Goal: Task Accomplishment & Management: Manage account settings

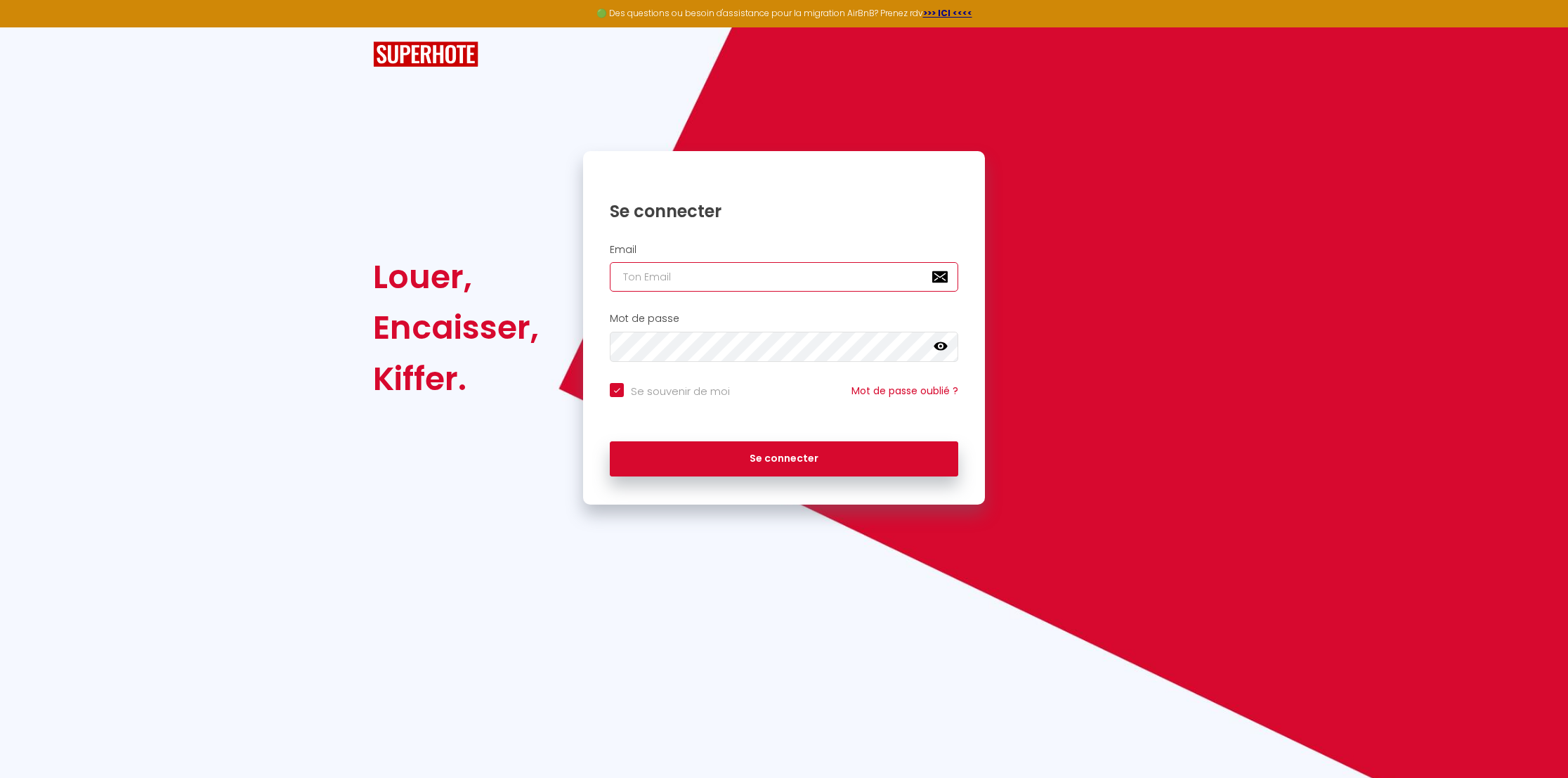
click at [671, 287] on input "email" at bounding box center [784, 276] width 349 height 29
type input "[EMAIL_ADDRESS][DOMAIN_NAME]"
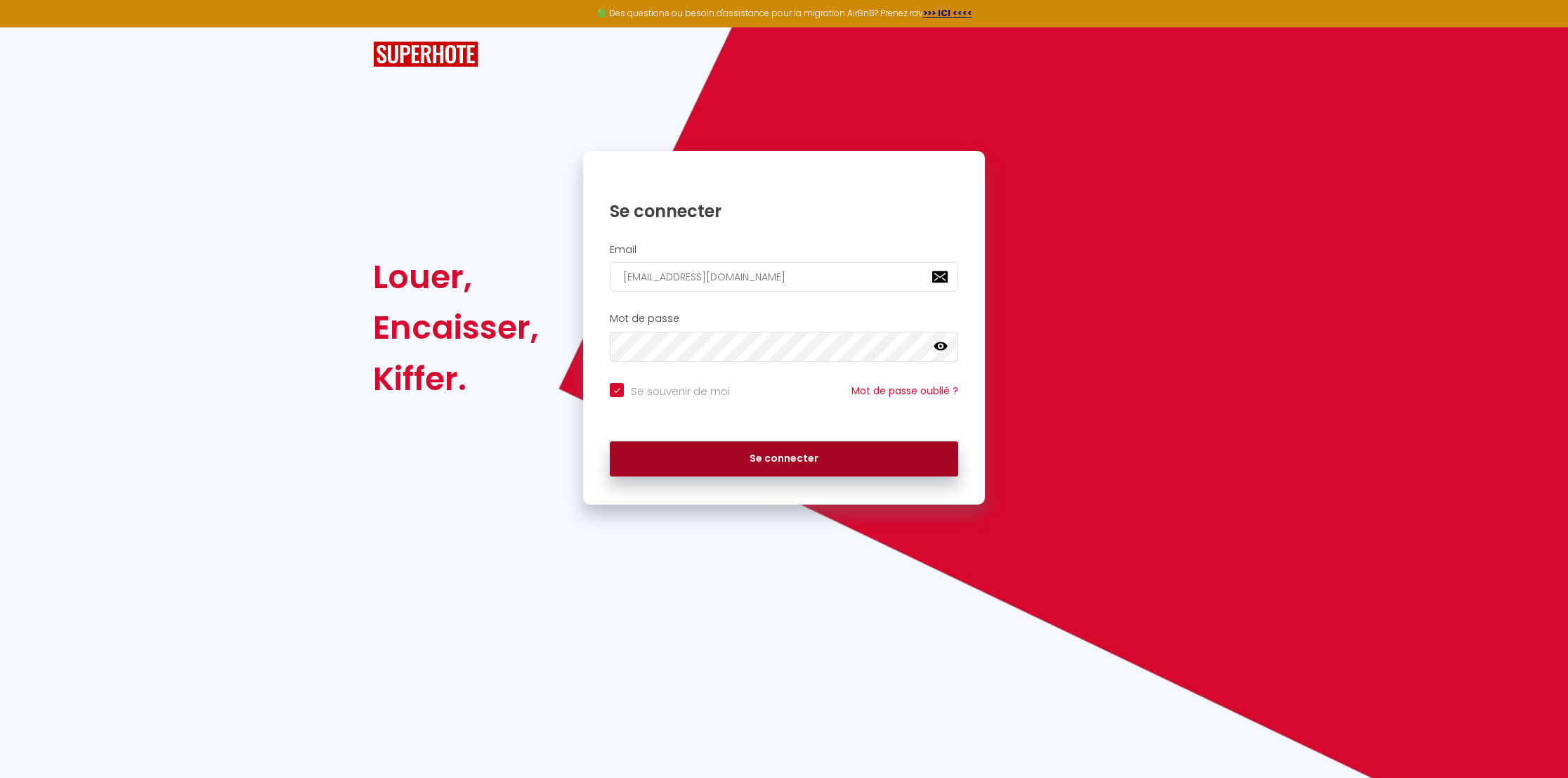
click at [701, 468] on button "Se connecter" at bounding box center [784, 459] width 349 height 35
checkbox input "true"
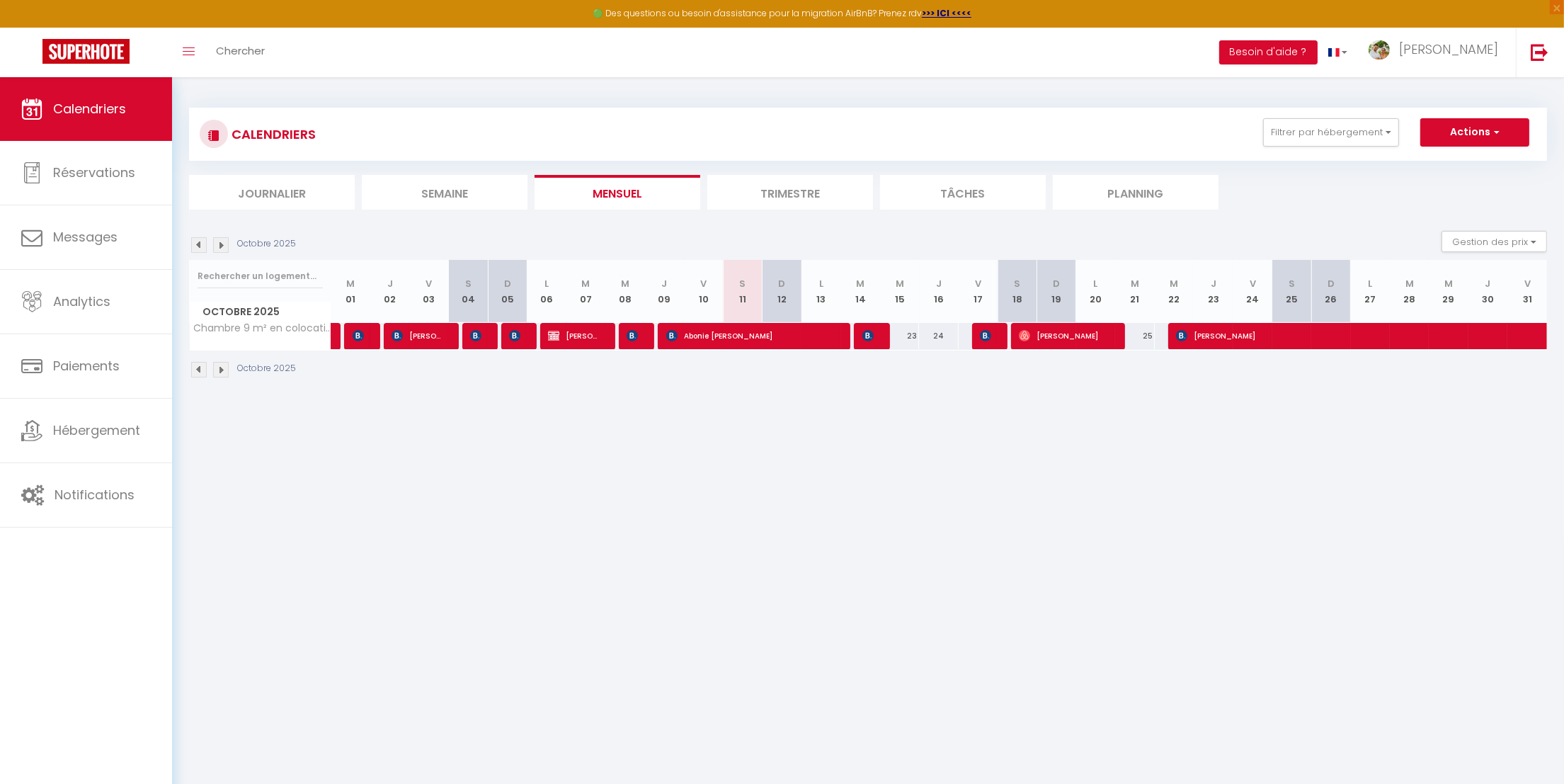
click at [226, 245] on img at bounding box center [220, 245] width 15 height 15
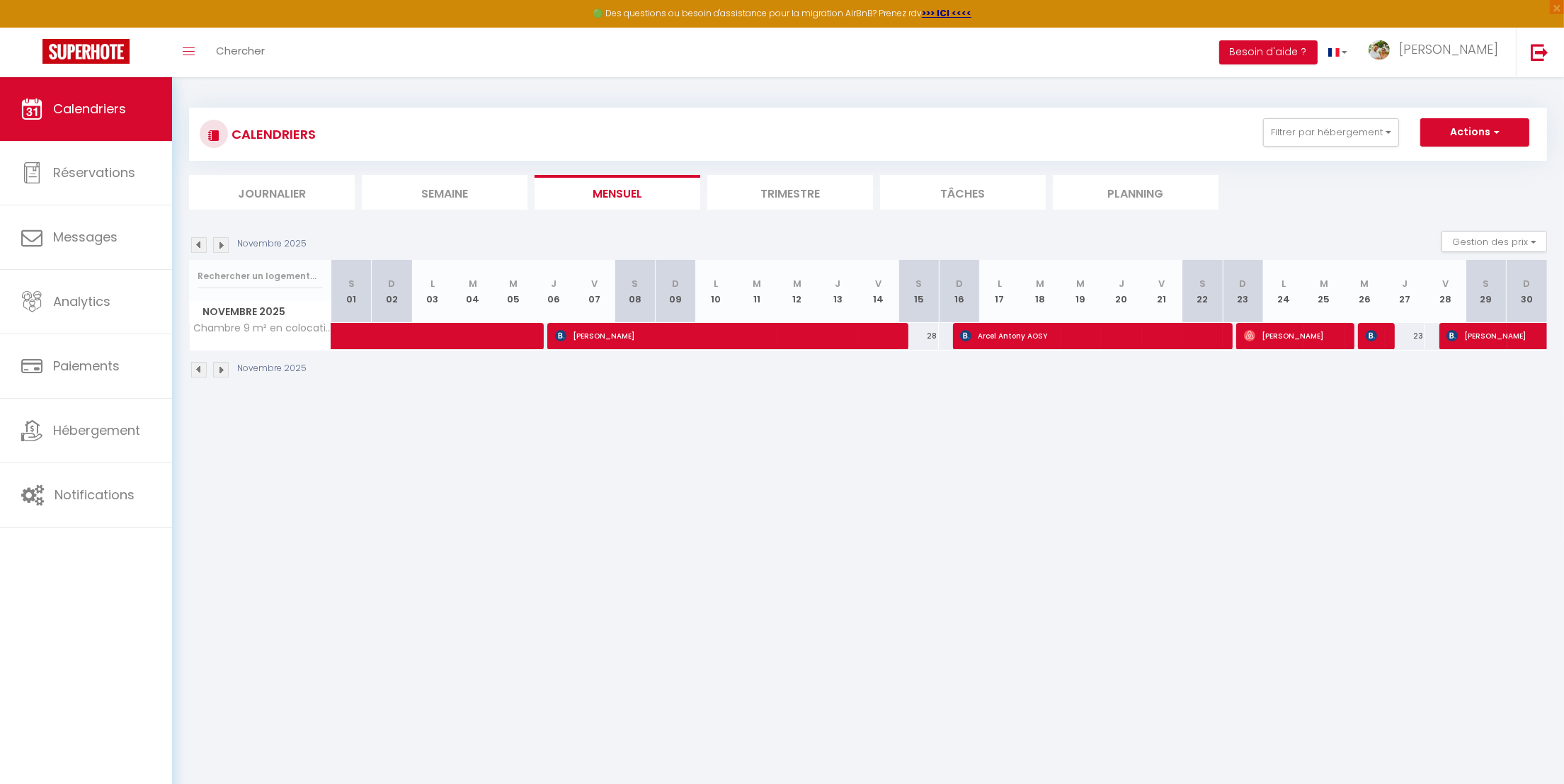
click at [226, 245] on img at bounding box center [220, 245] width 15 height 15
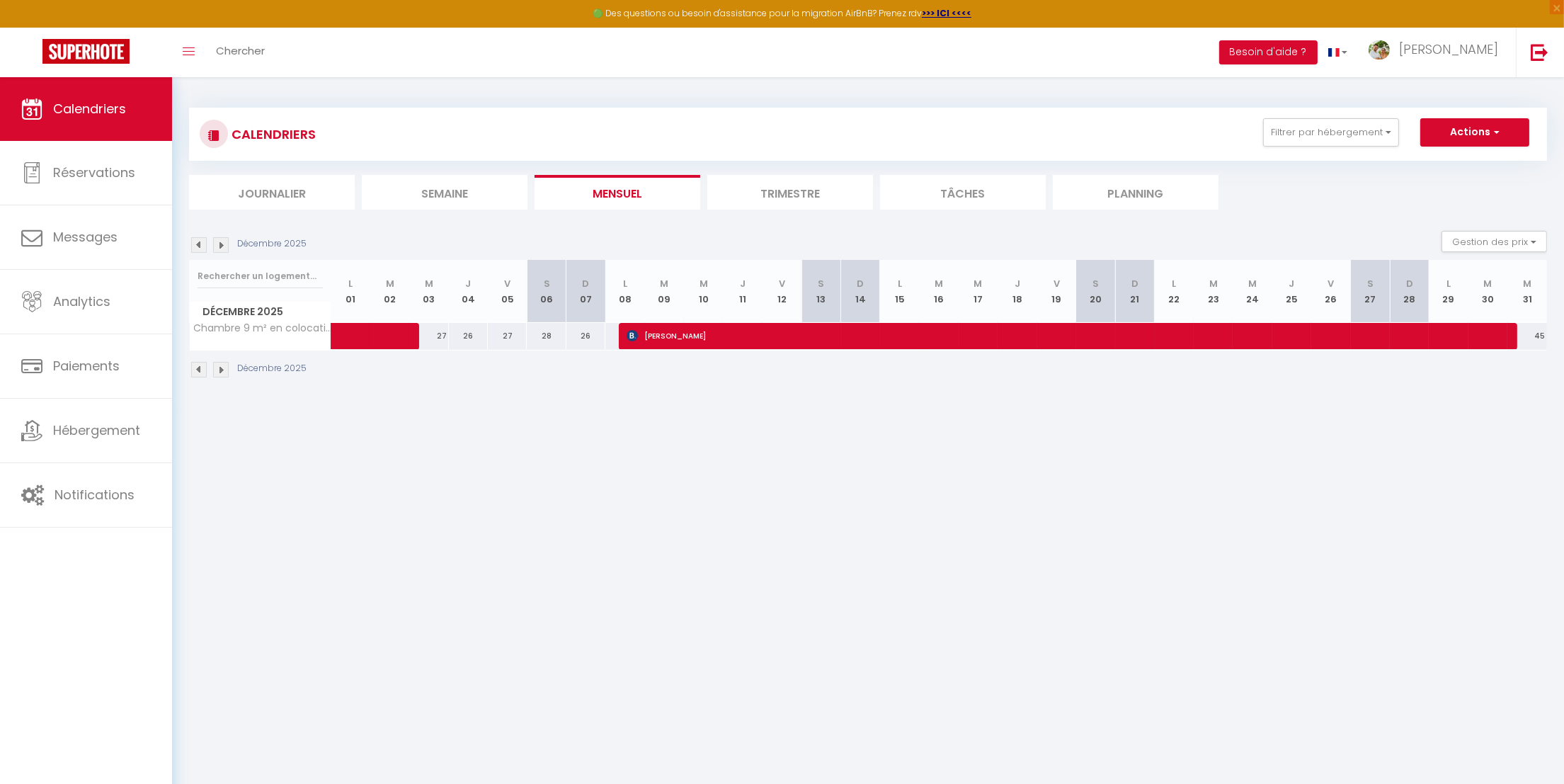
click at [220, 242] on img at bounding box center [220, 245] width 15 height 15
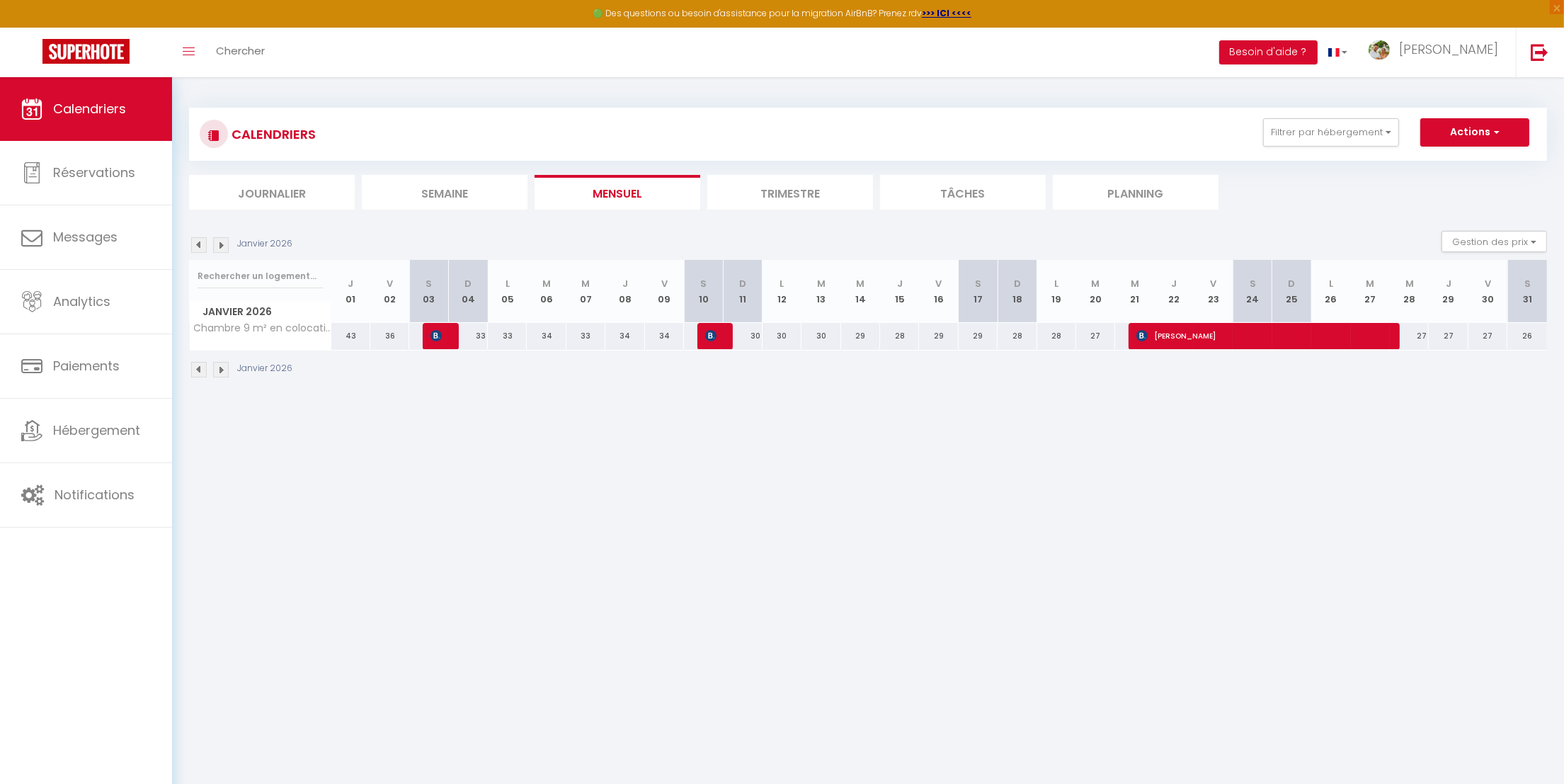
click at [220, 242] on img at bounding box center [220, 245] width 15 height 15
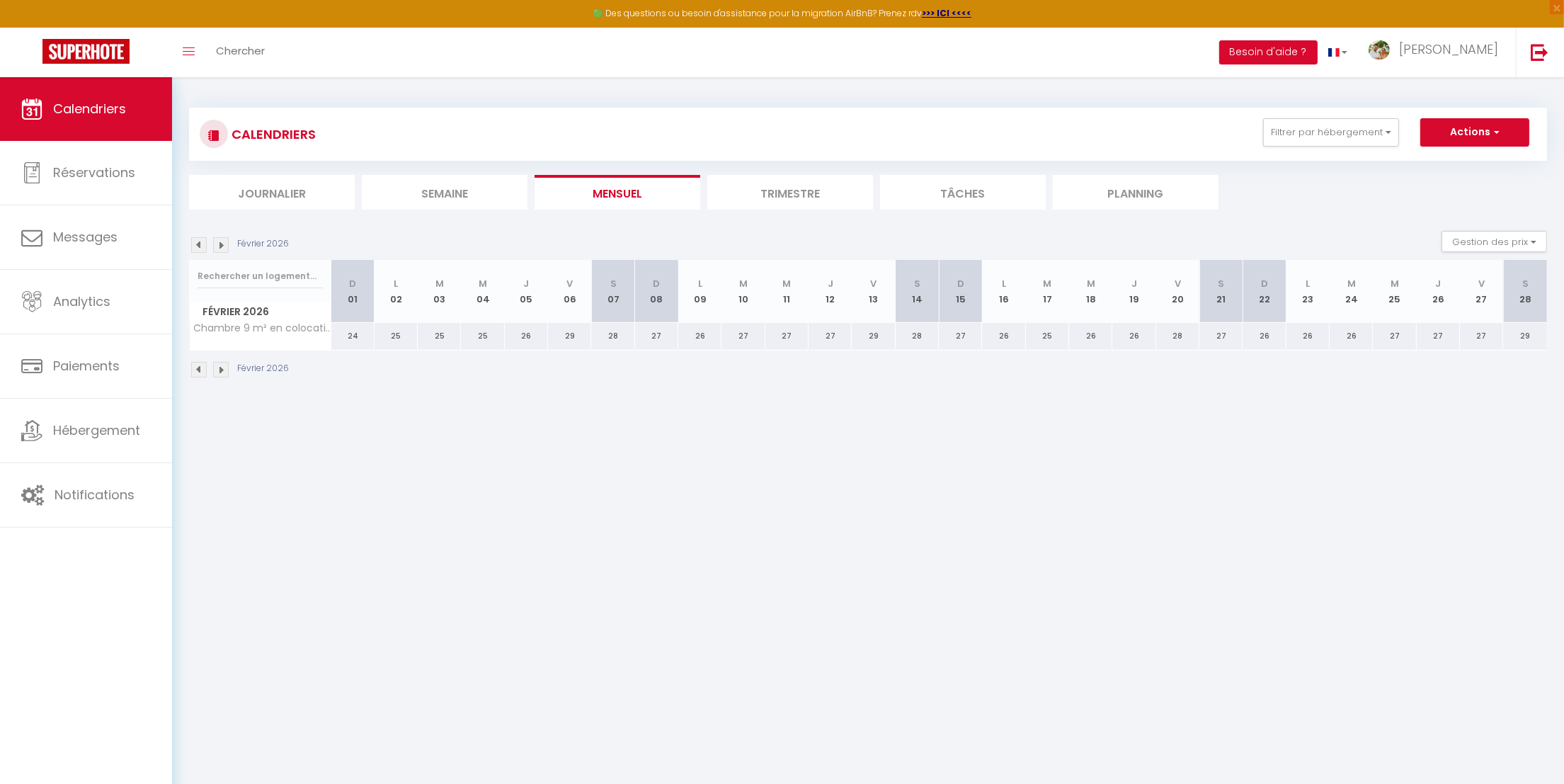
click at [220, 242] on img at bounding box center [220, 245] width 15 height 15
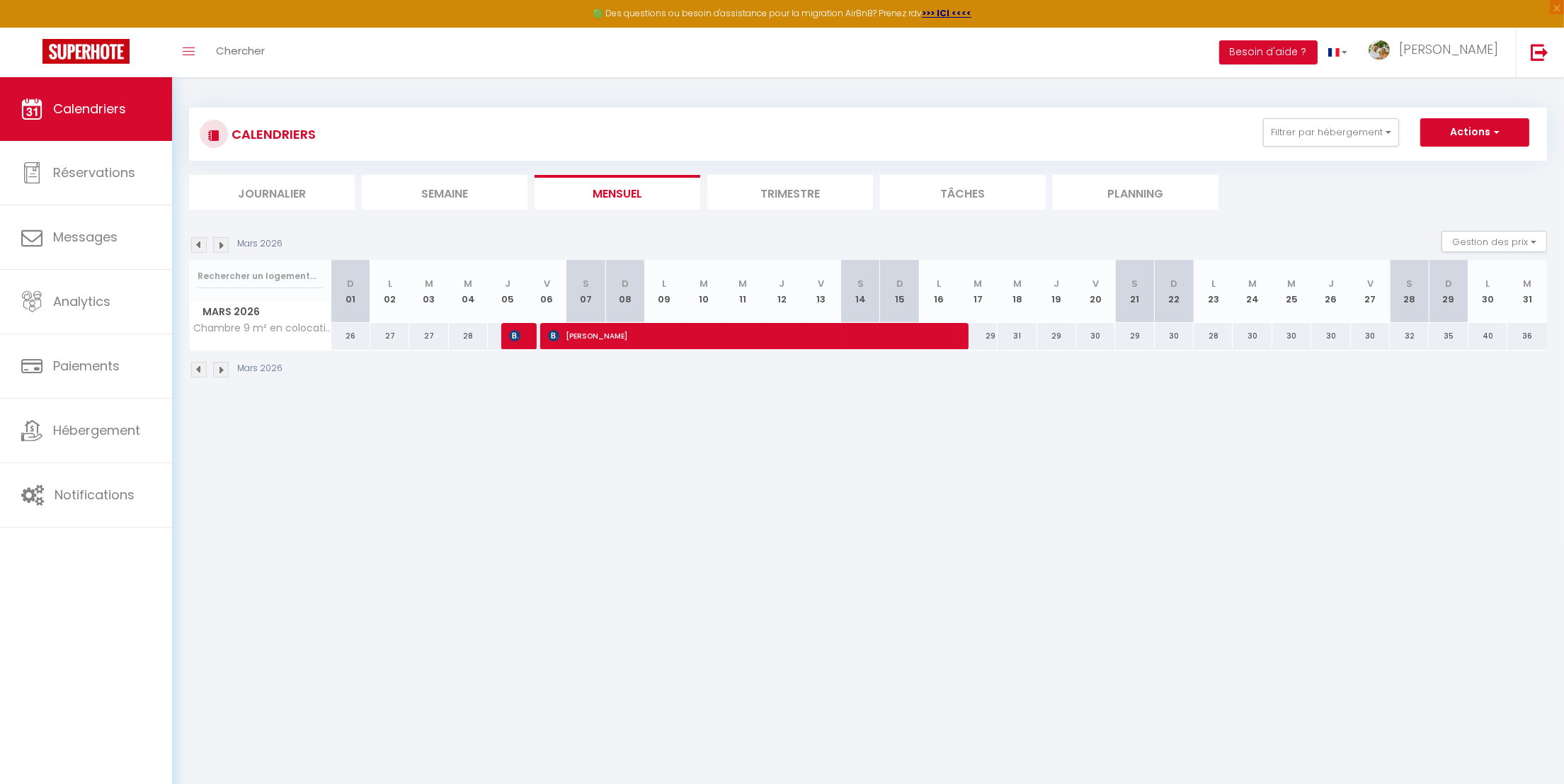
click at [220, 242] on img at bounding box center [220, 245] width 15 height 15
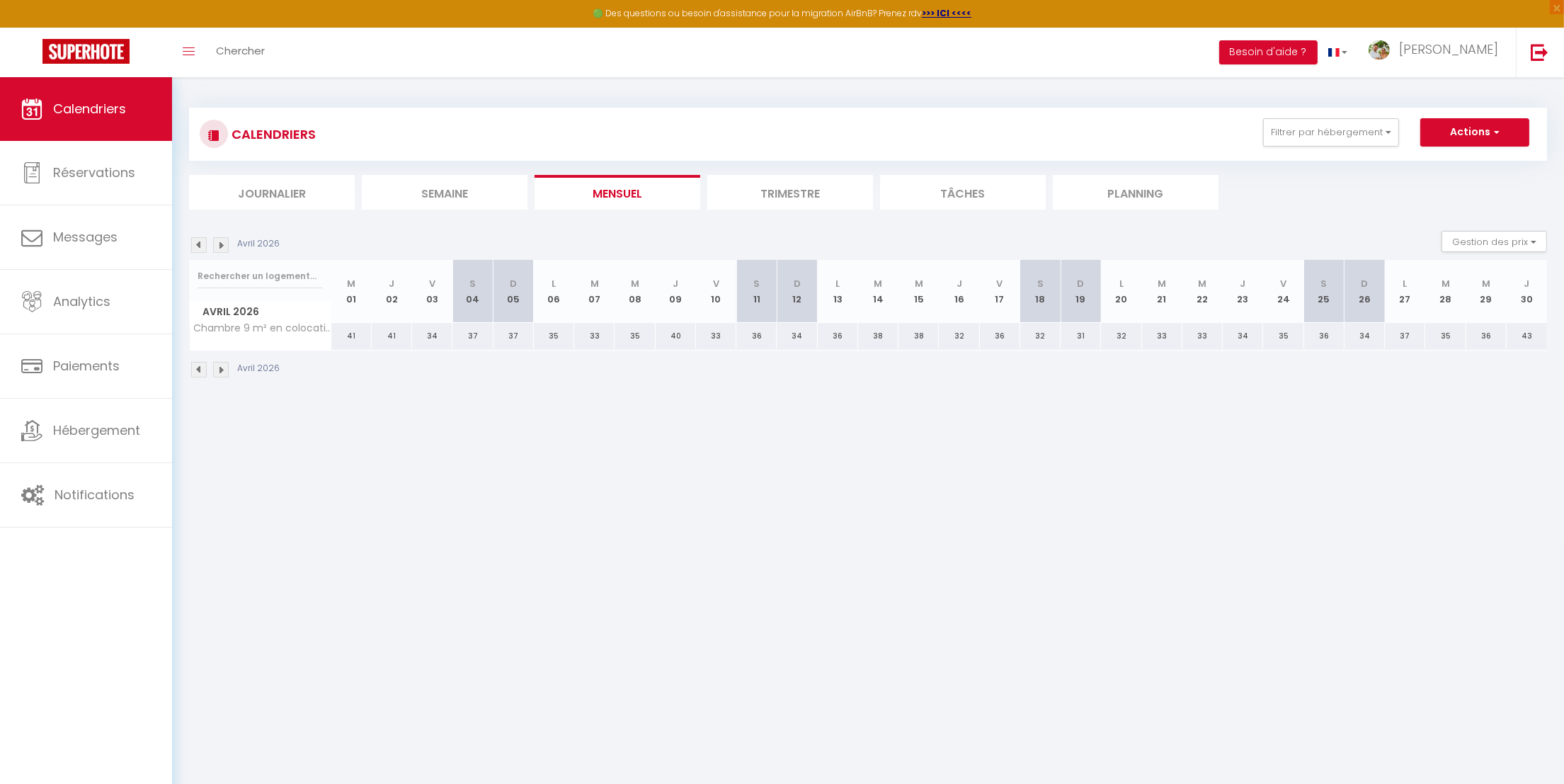
click at [220, 242] on img at bounding box center [220, 245] width 15 height 15
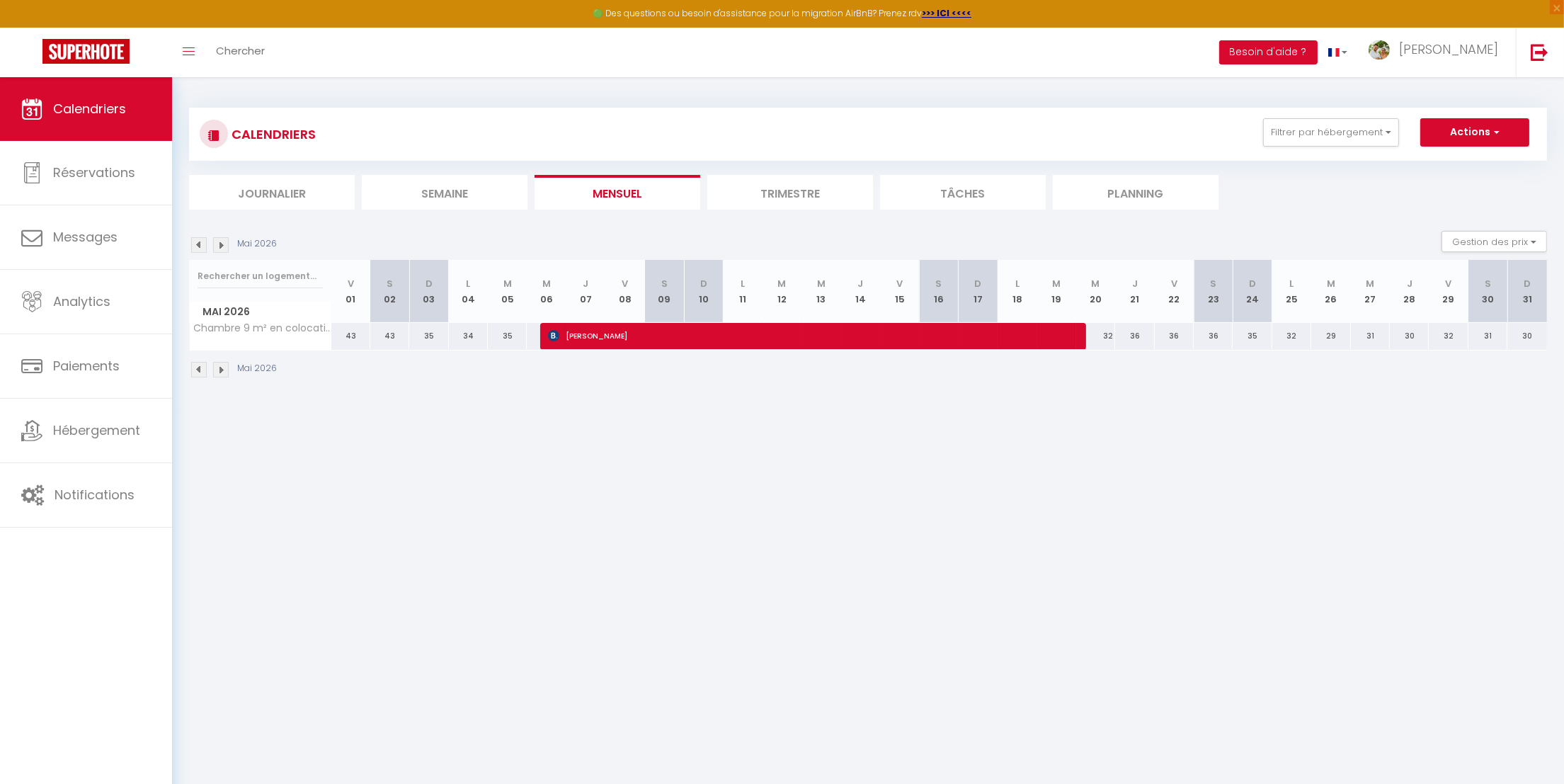
click at [220, 242] on img at bounding box center [220, 245] width 15 height 15
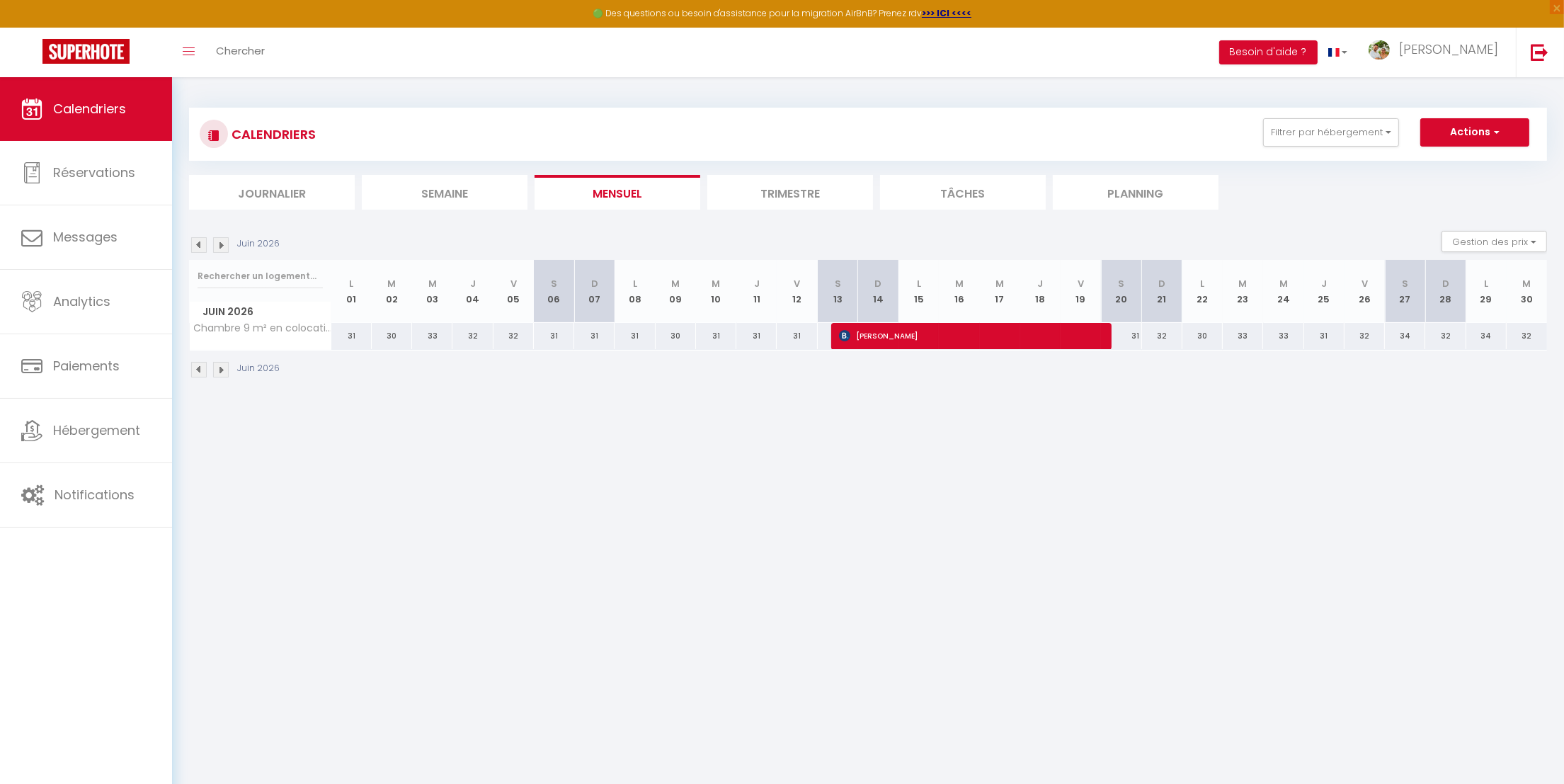
click at [220, 242] on img at bounding box center [220, 245] width 15 height 15
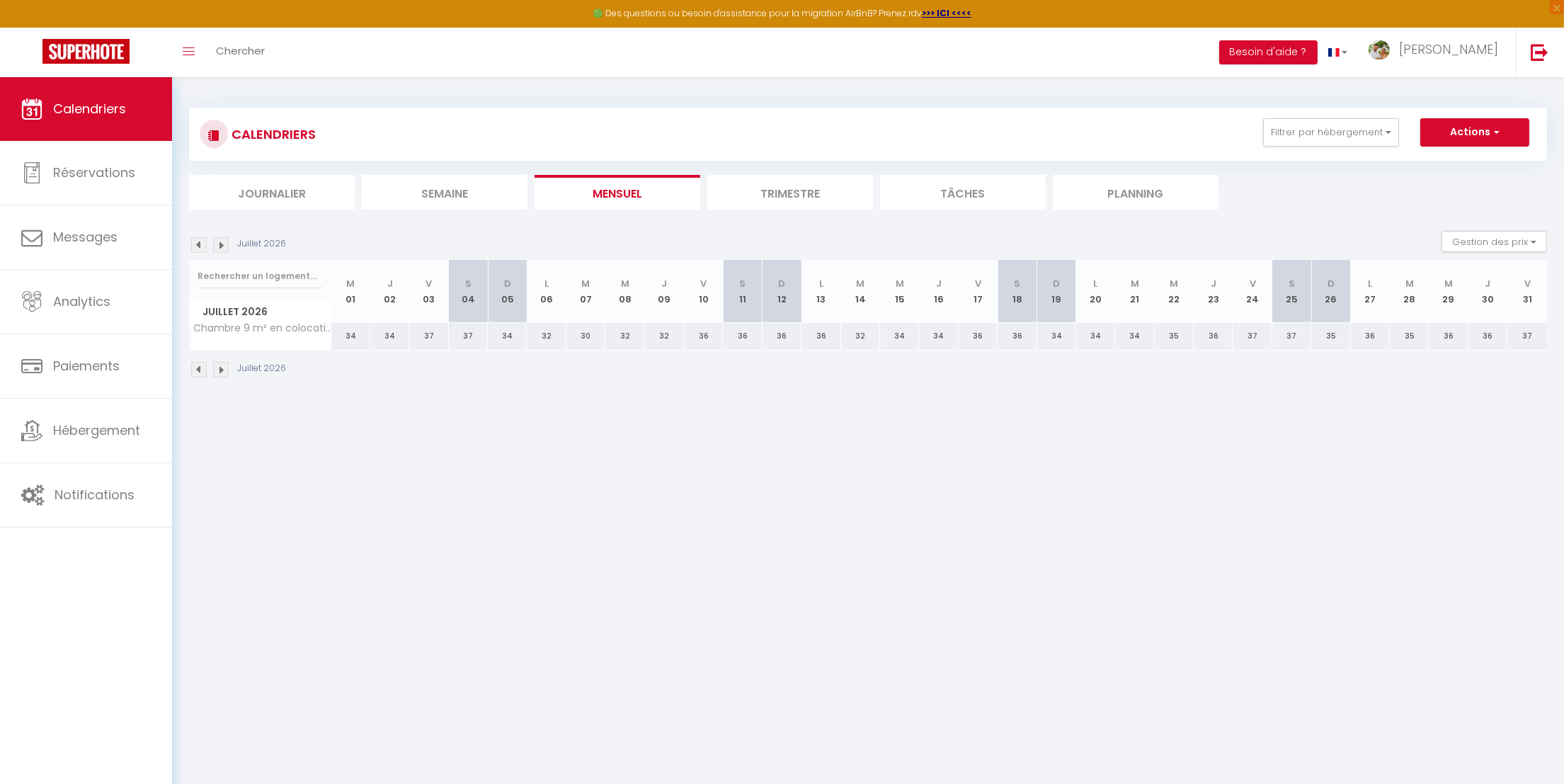
click at [220, 242] on img at bounding box center [220, 245] width 15 height 15
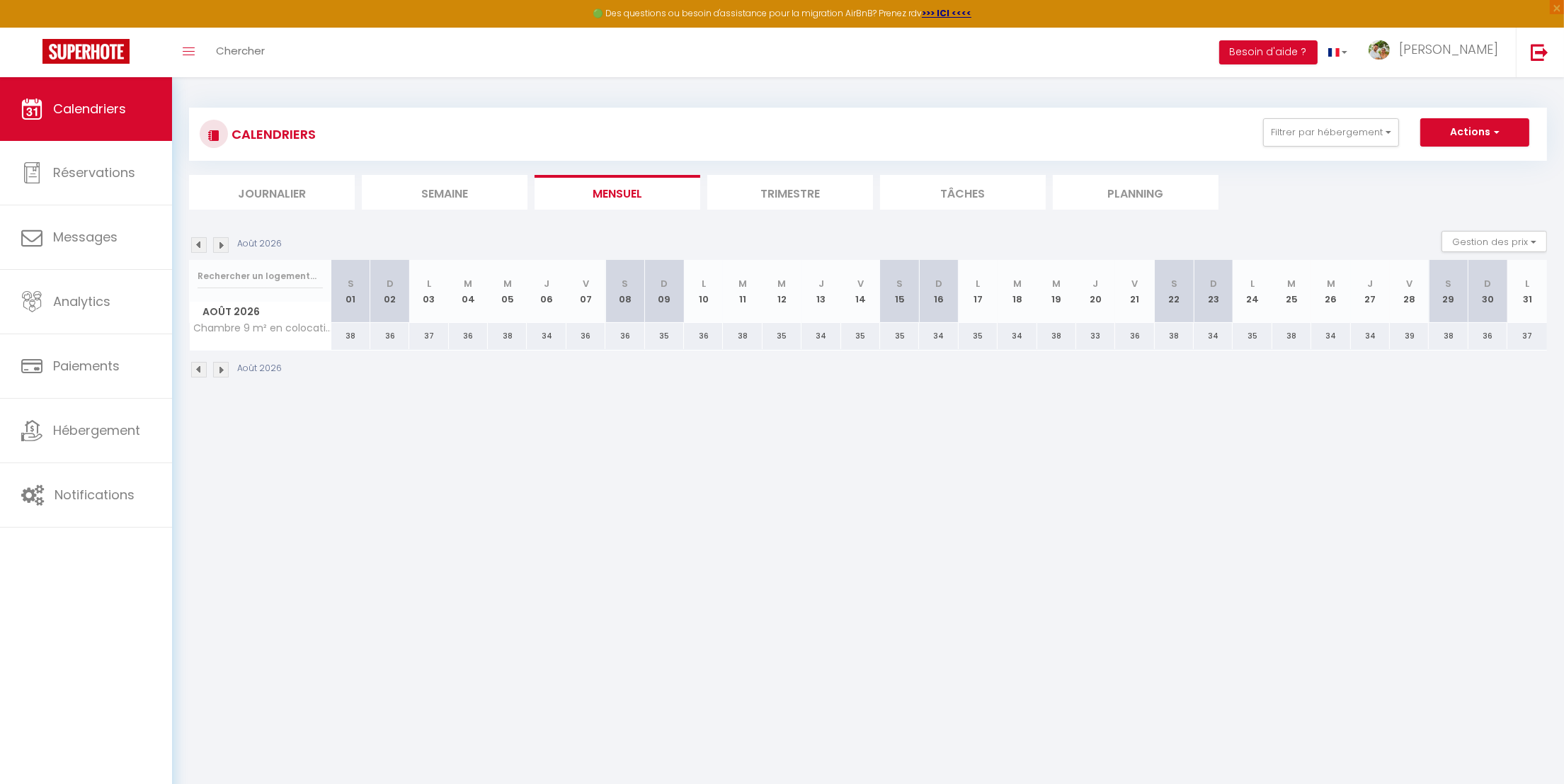
click at [201, 245] on img at bounding box center [198, 245] width 15 height 15
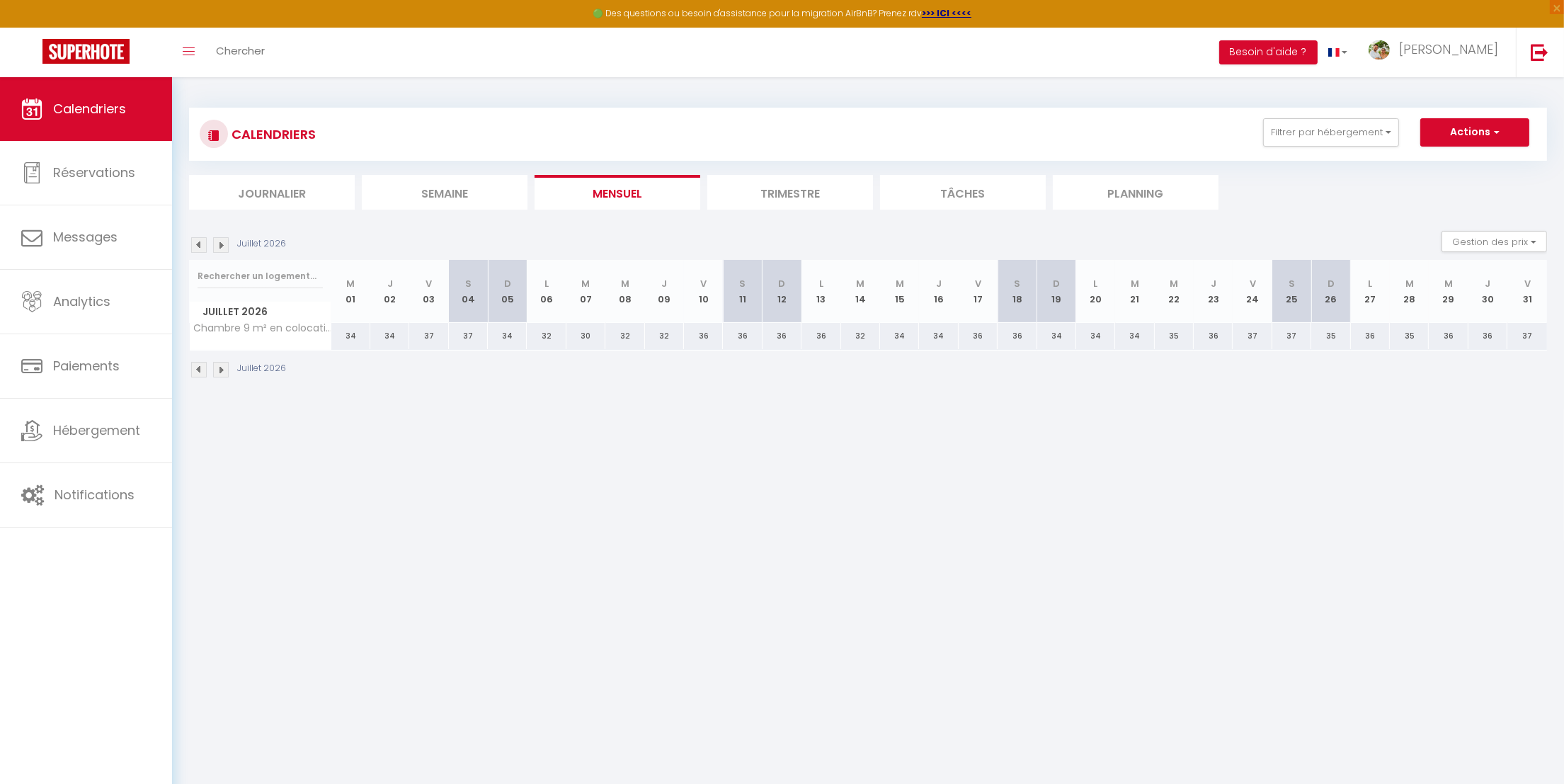
click at [201, 246] on img at bounding box center [198, 245] width 15 height 15
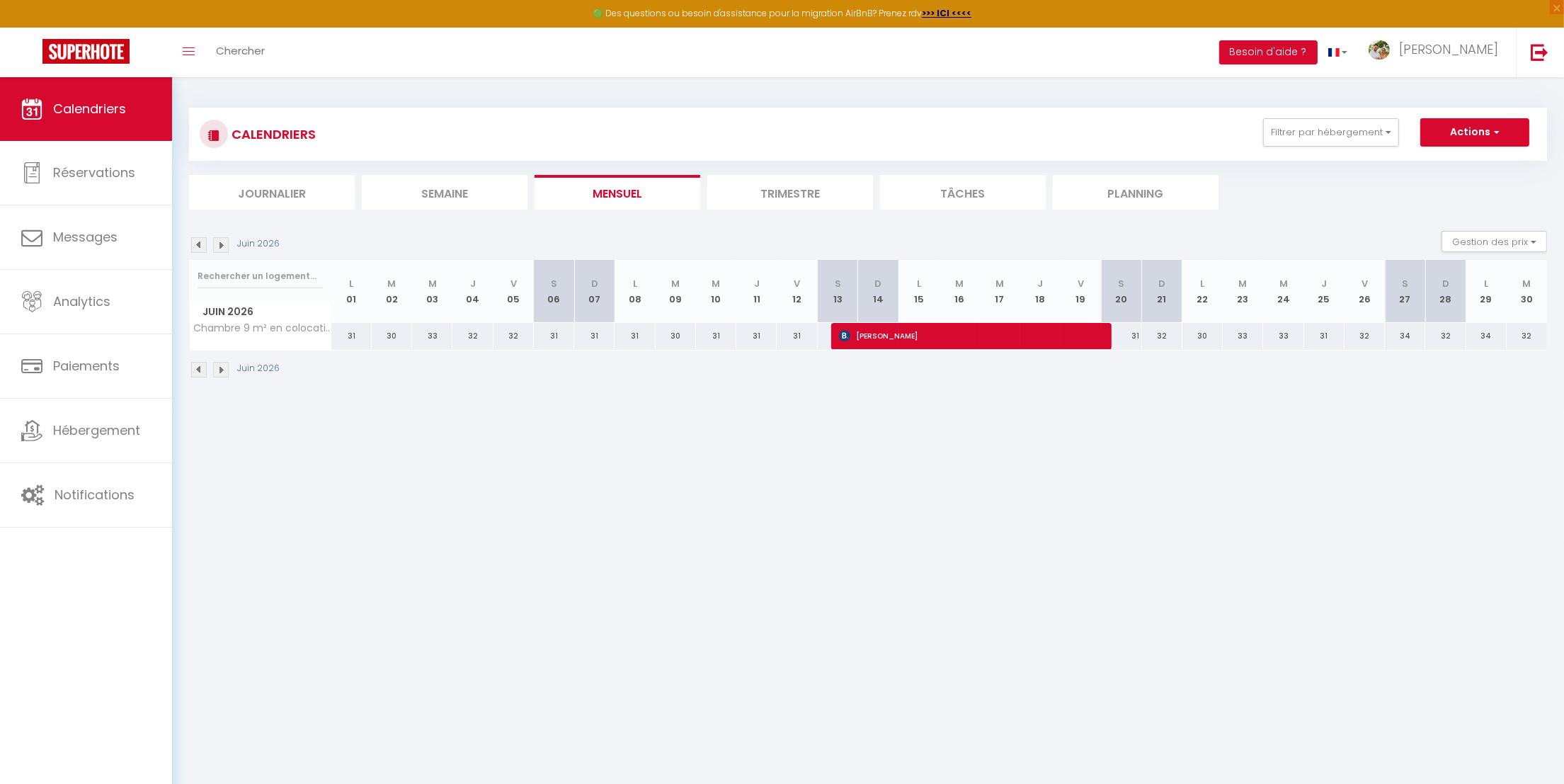
click at [223, 246] on img at bounding box center [220, 245] width 15 height 15
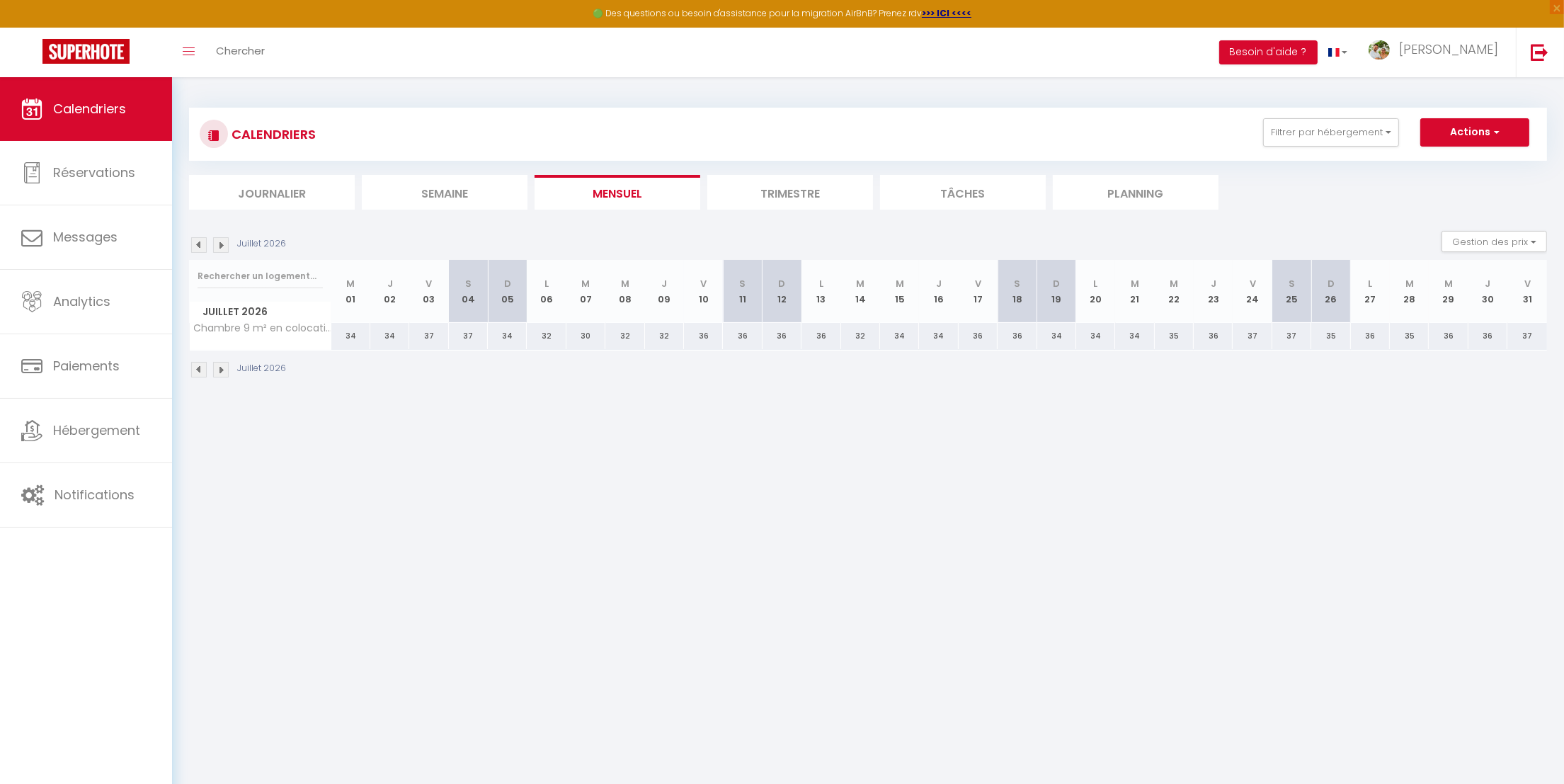
click at [223, 246] on img at bounding box center [220, 245] width 15 height 15
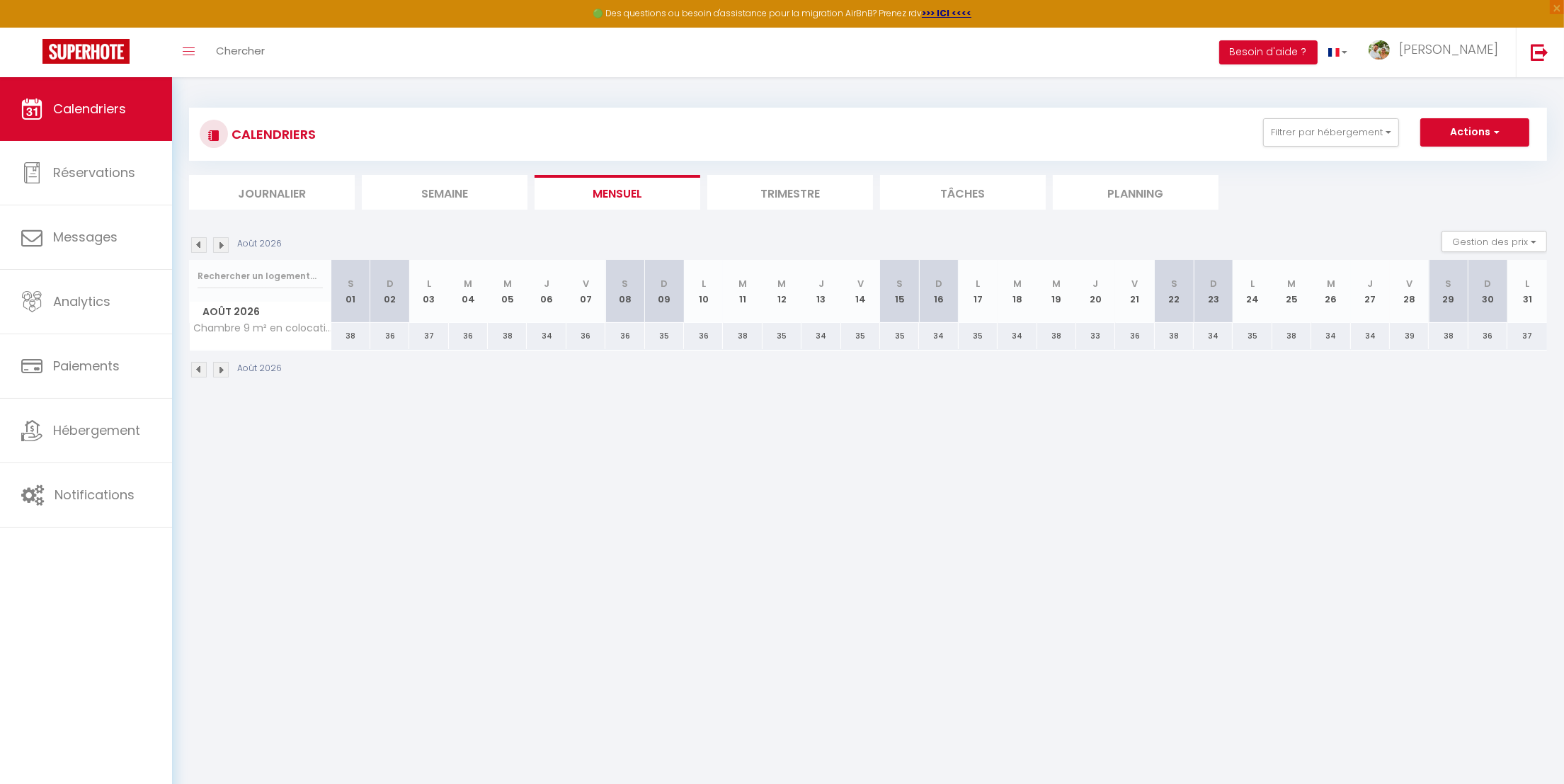
click at [223, 246] on img at bounding box center [220, 245] width 15 height 15
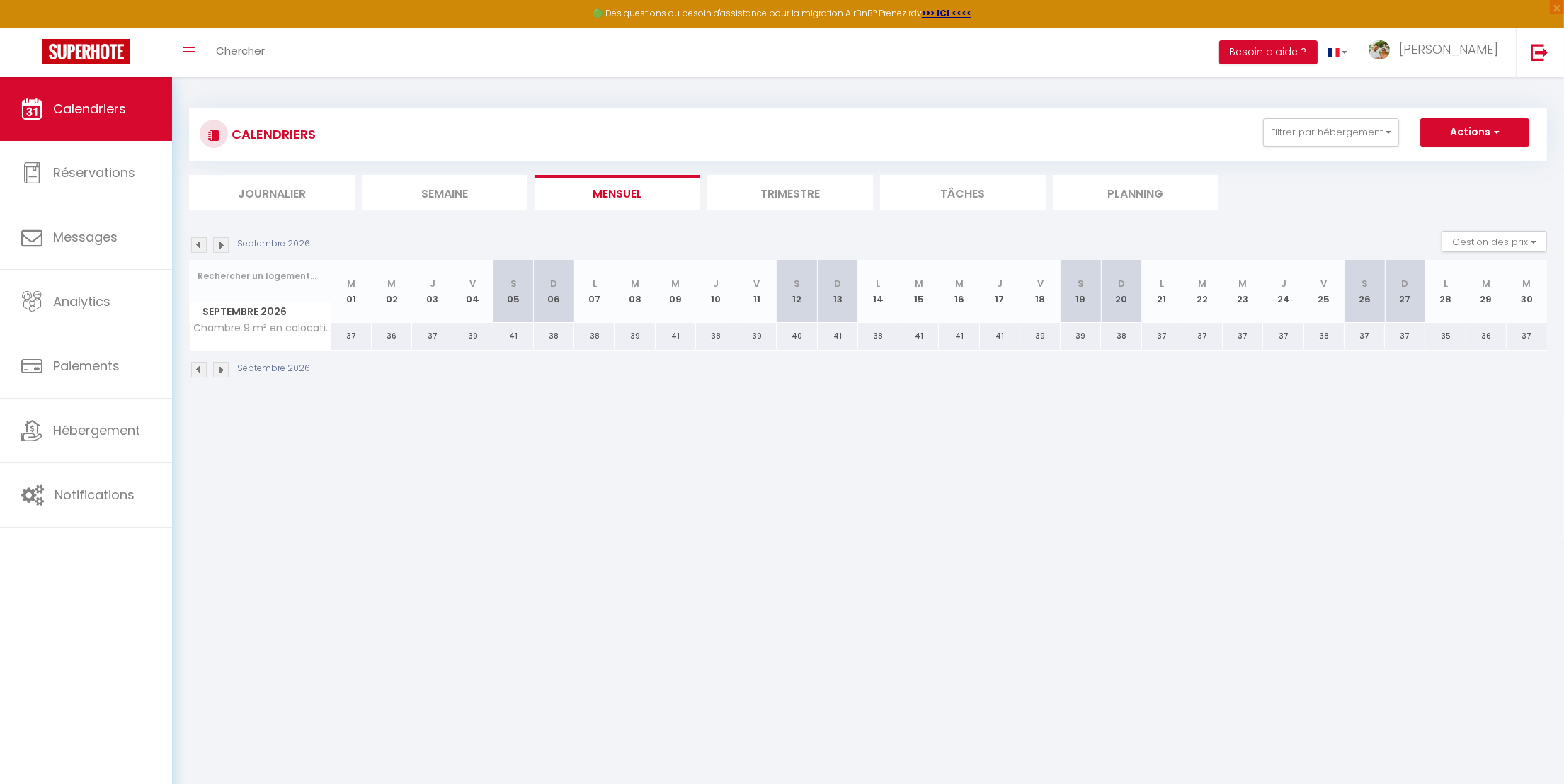
click at [223, 246] on img at bounding box center [220, 245] width 15 height 15
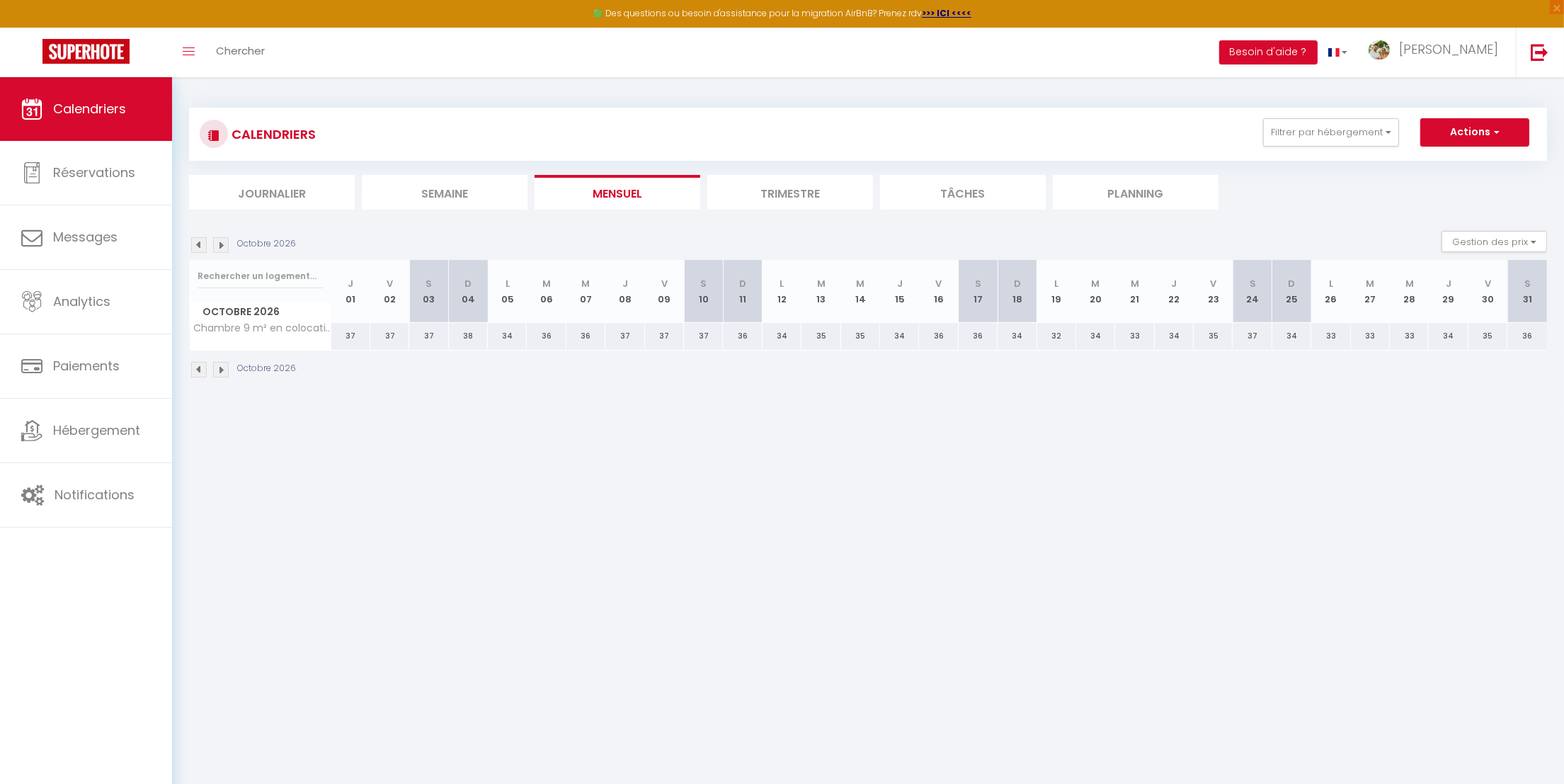
click at [223, 246] on img at bounding box center [220, 245] width 15 height 15
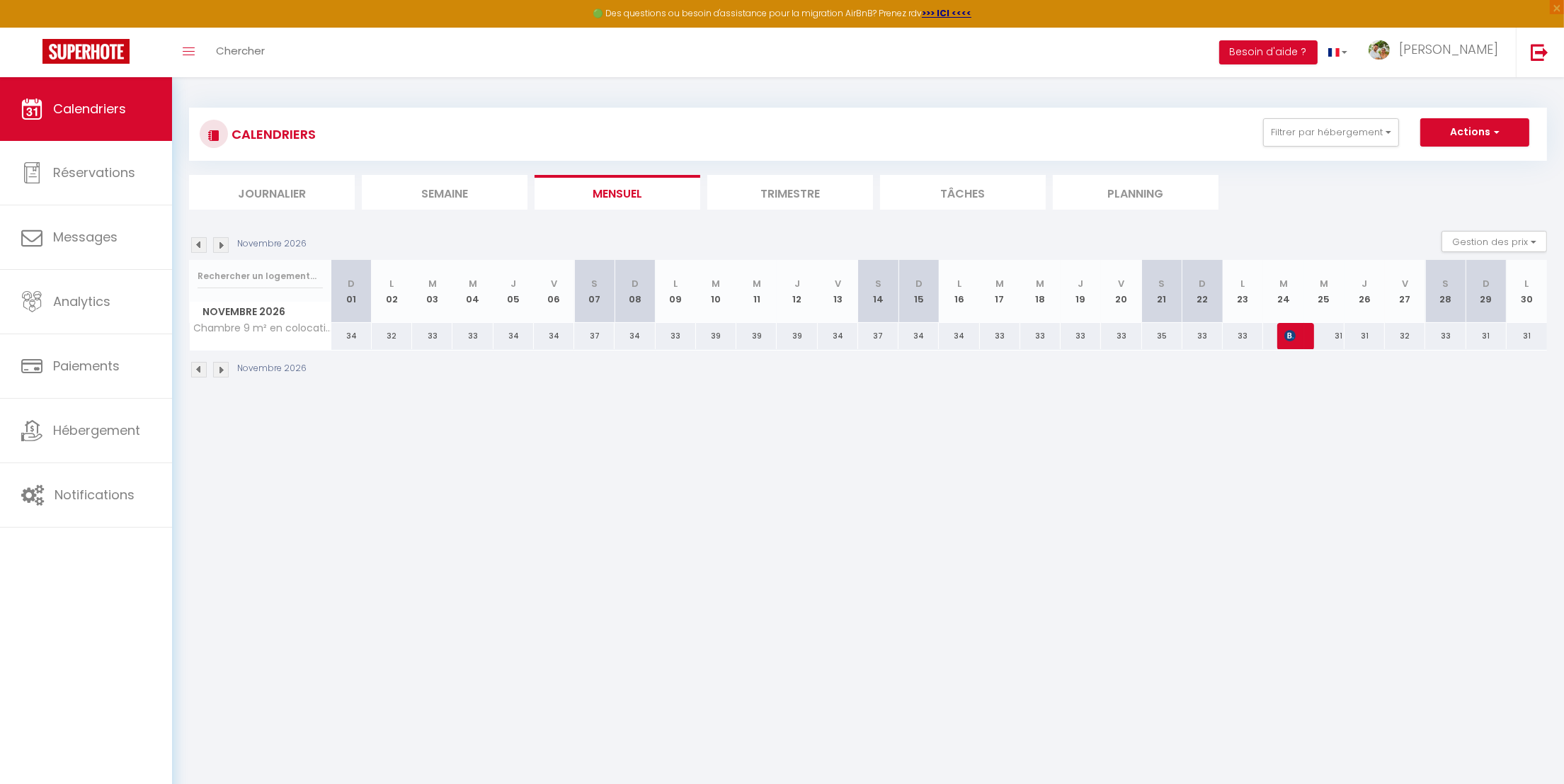
click at [220, 251] on img at bounding box center [220, 245] width 15 height 15
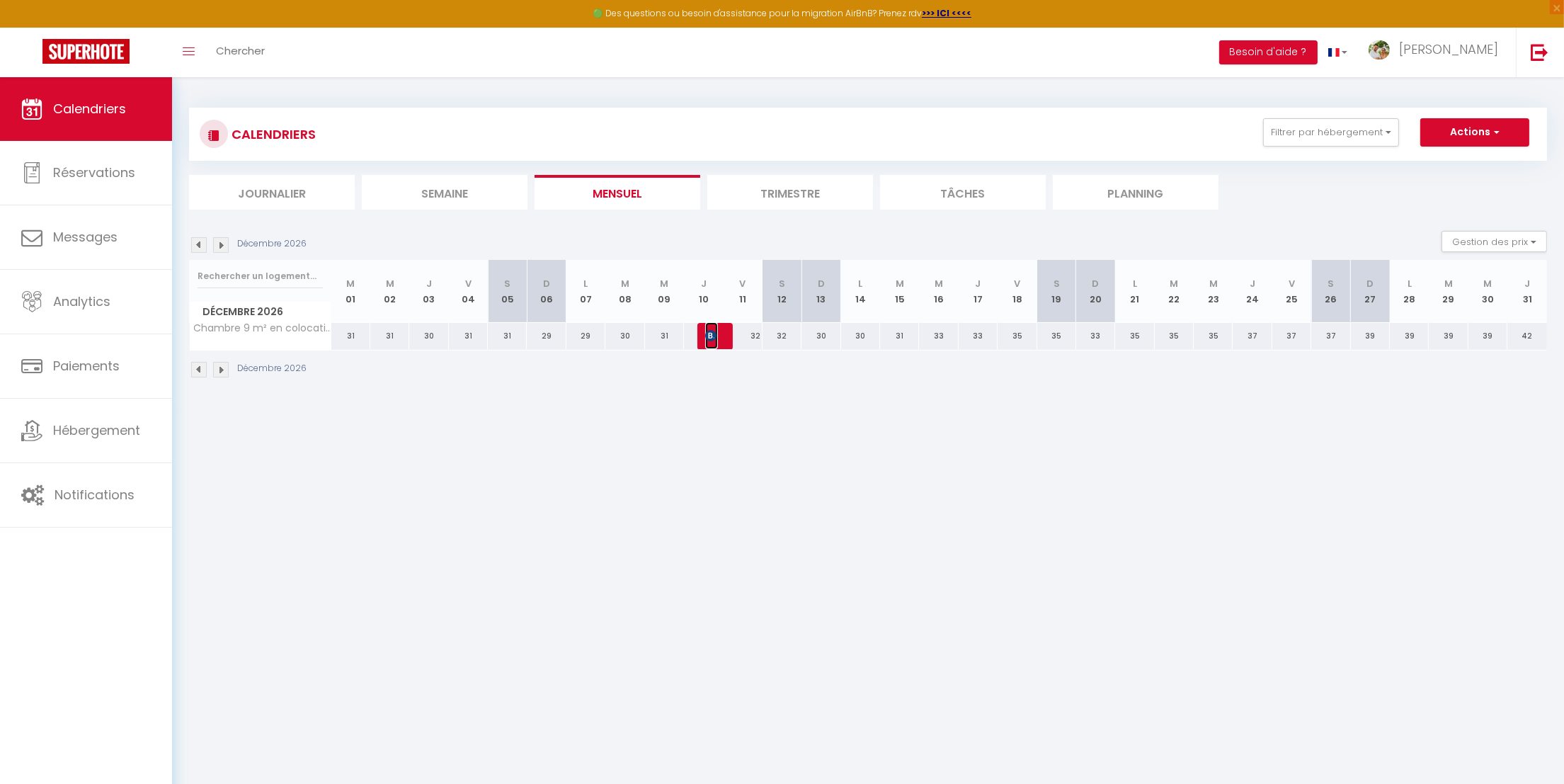
click at [713, 339] on img at bounding box center [711, 335] width 11 height 11
select select "OK"
select select "KO"
select select "0"
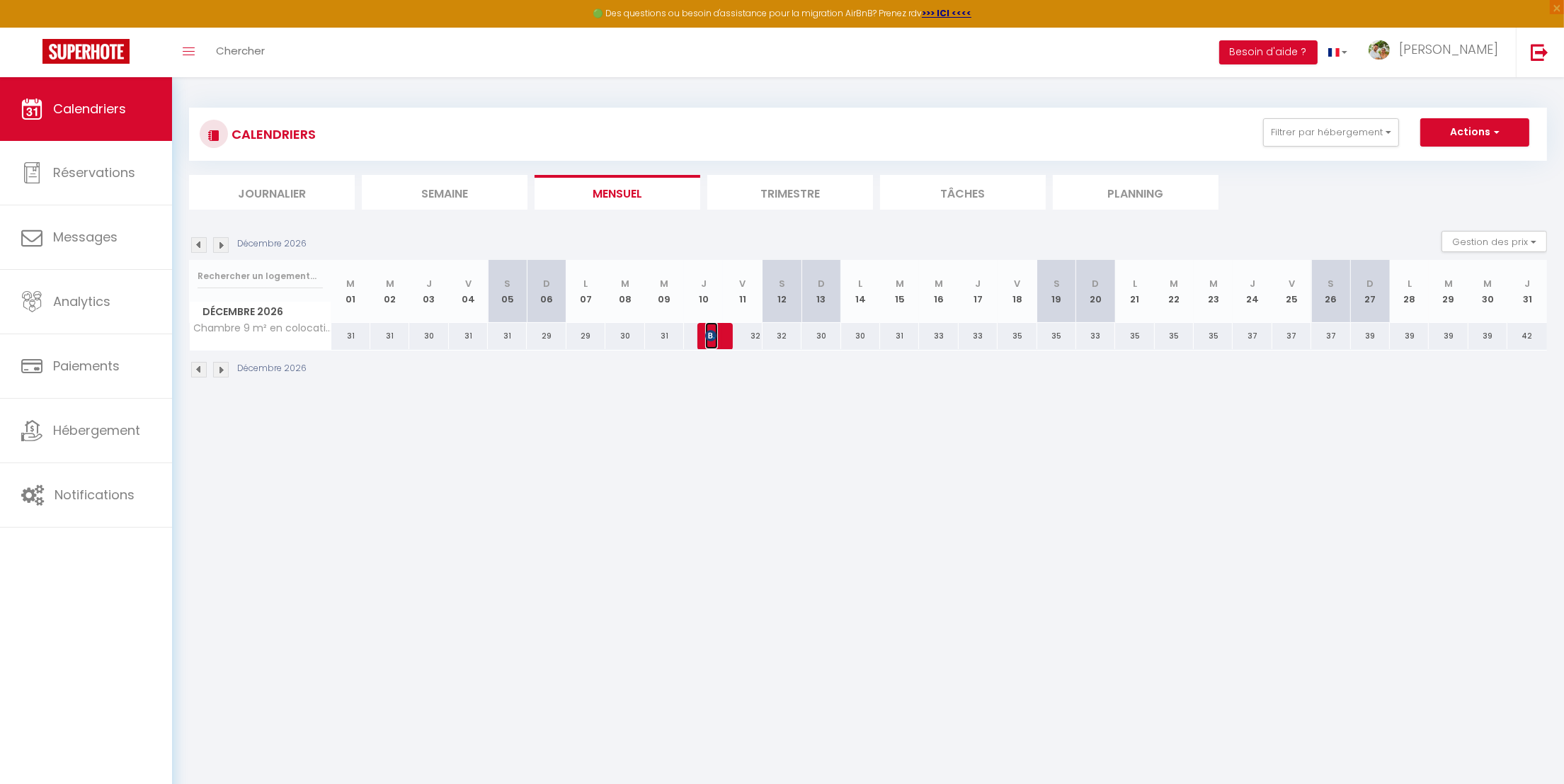
select select "1"
select select
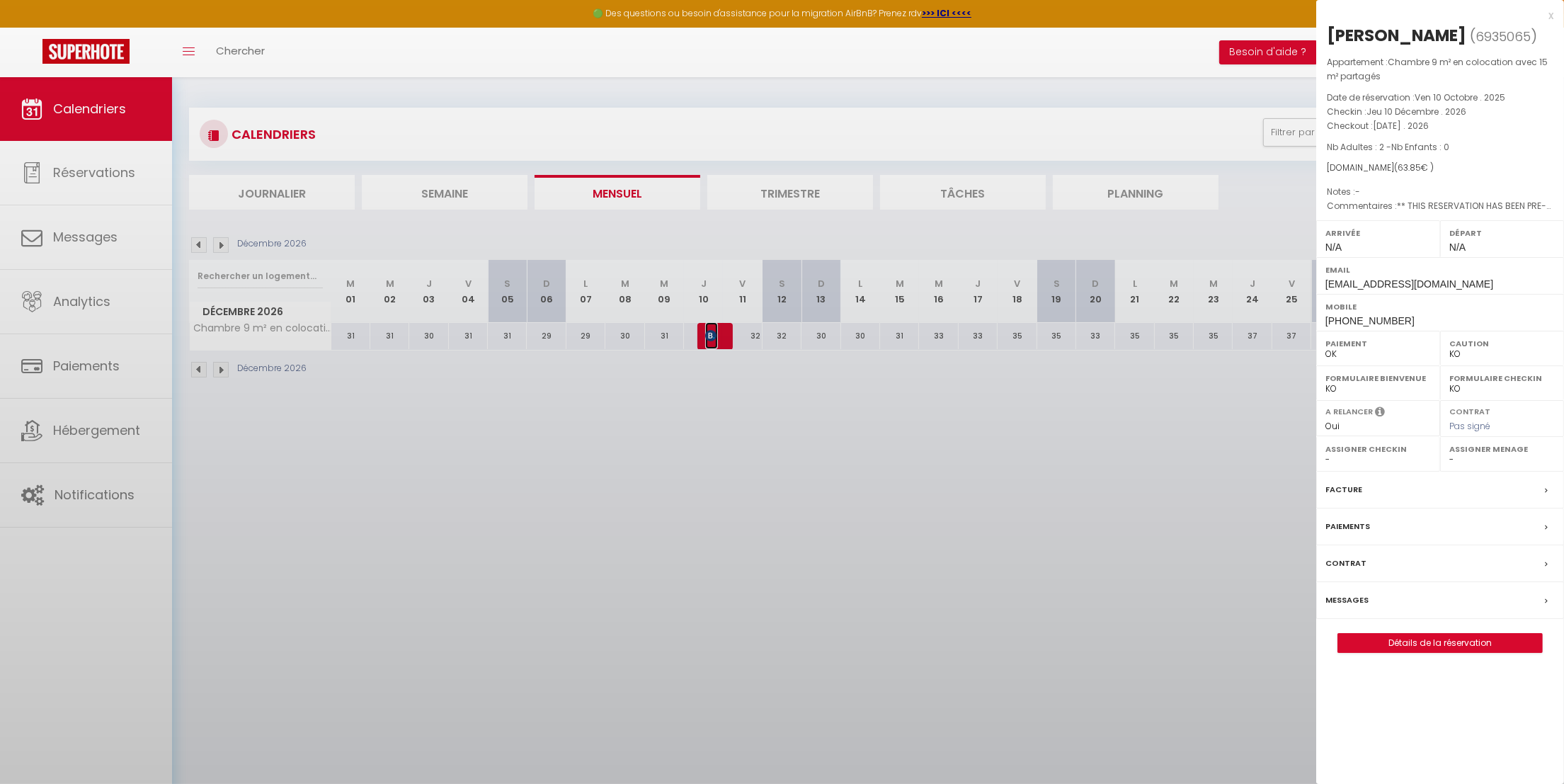
select select "41546"
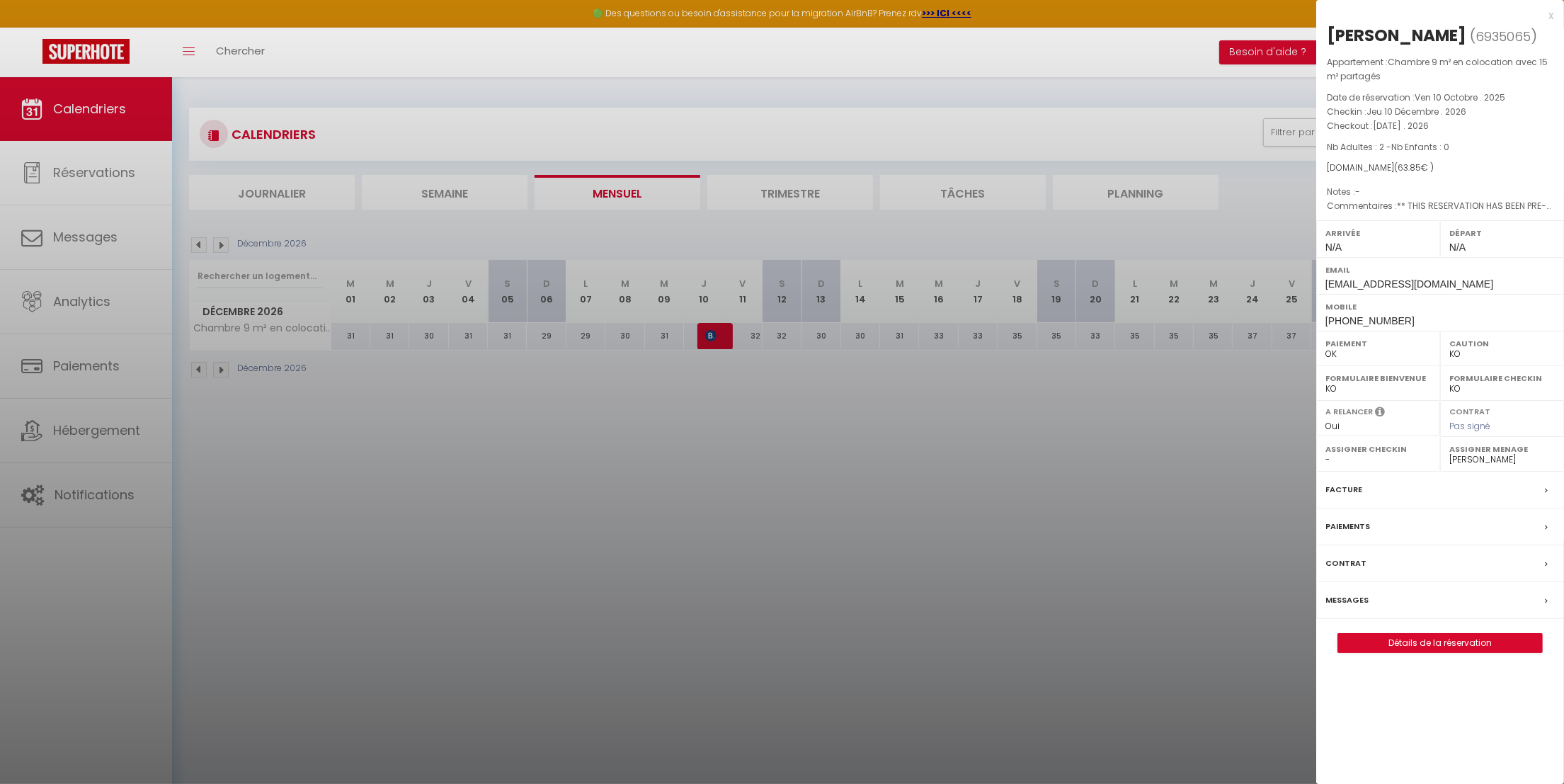
click at [1388, 489] on div "Facture" at bounding box center [1440, 490] width 248 height 37
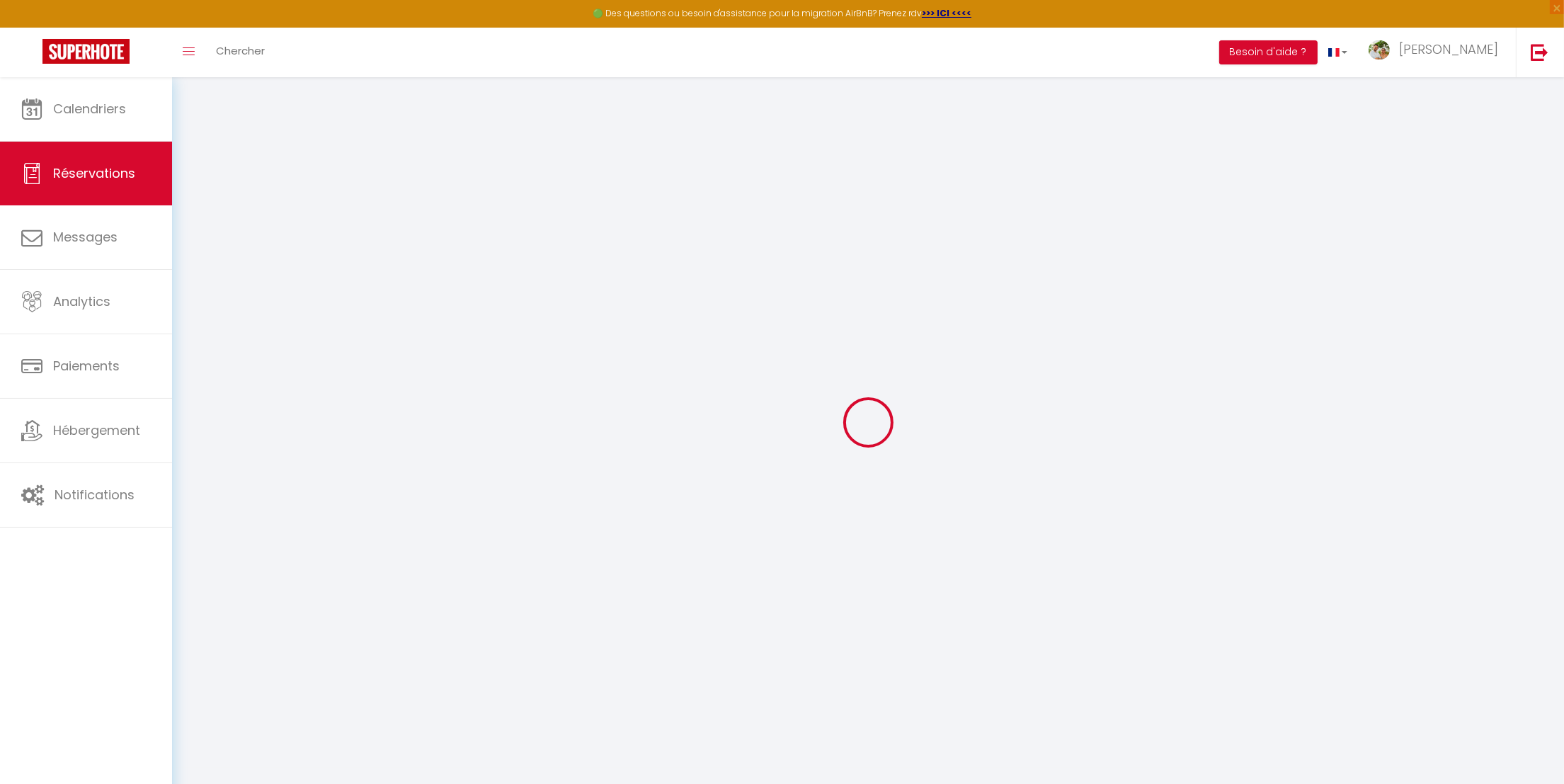
select select
checkbox input "false"
type textarea "** THIS RESERVATION HAS BEEN PRE-PAID ** BOOKING NOTE : Payment charge is EUR 0…"
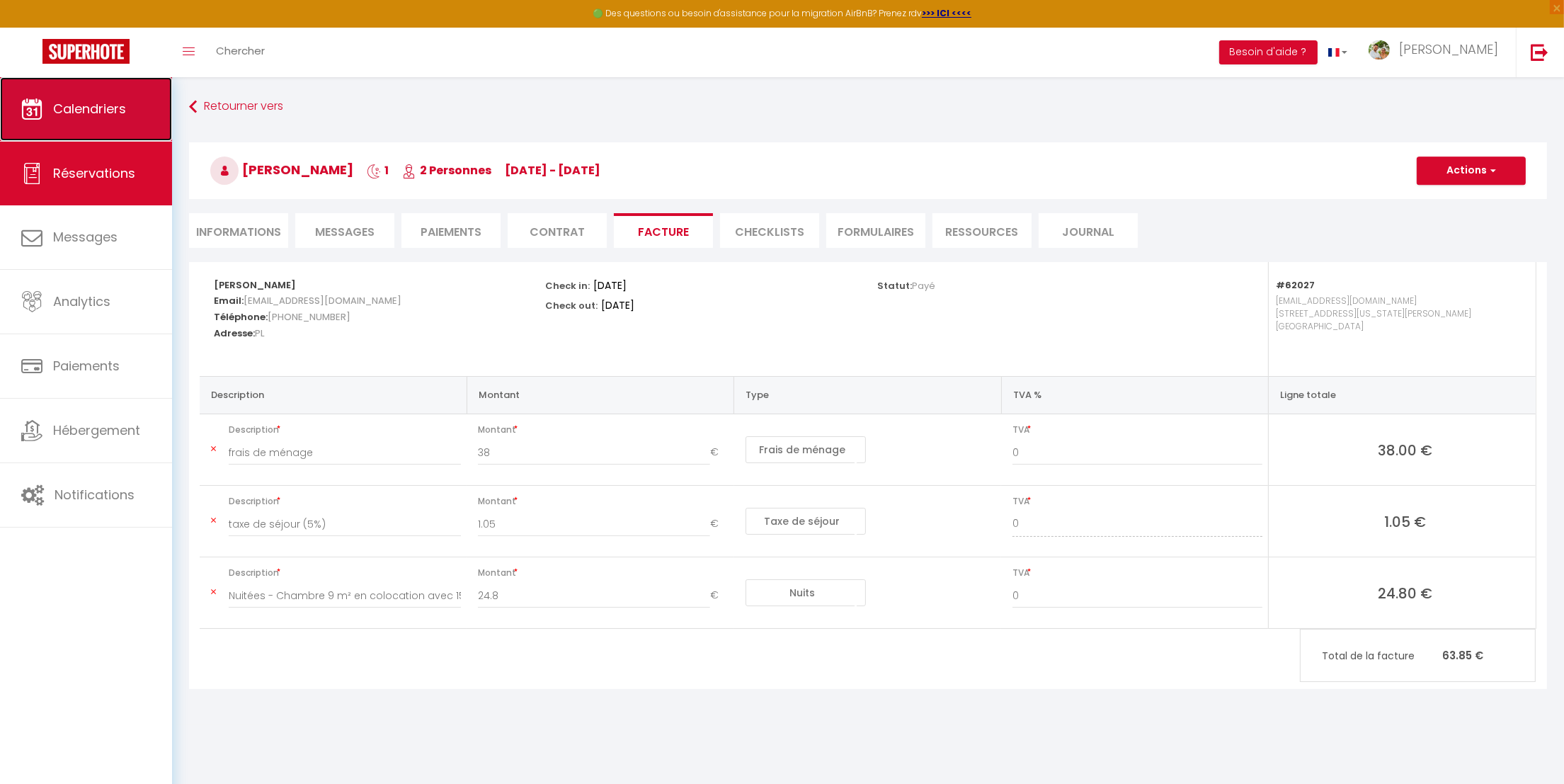
click at [83, 107] on span "Calendriers" at bounding box center [89, 109] width 73 height 18
